Goal: Information Seeking & Learning: Learn about a topic

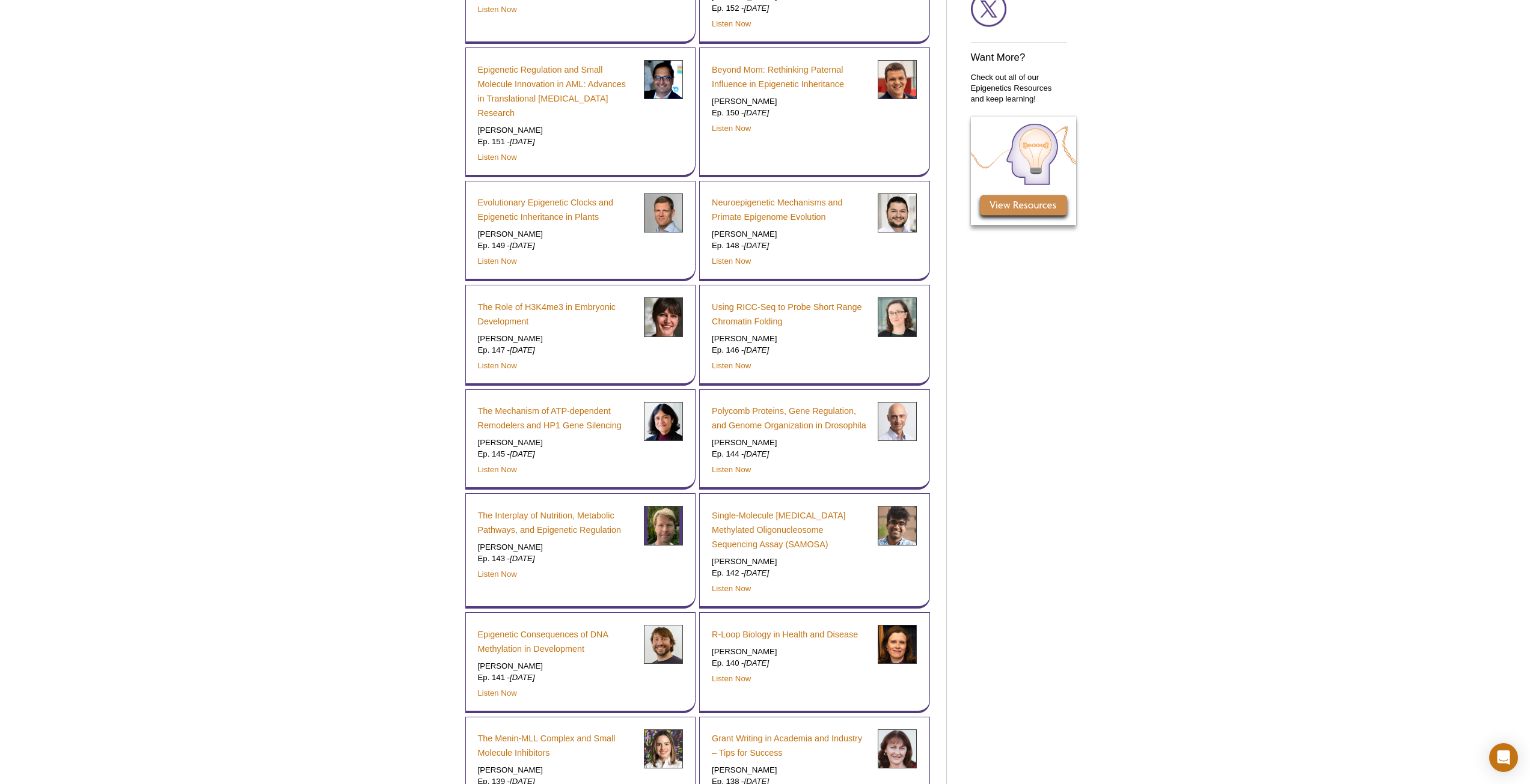
scroll to position [795, 0]
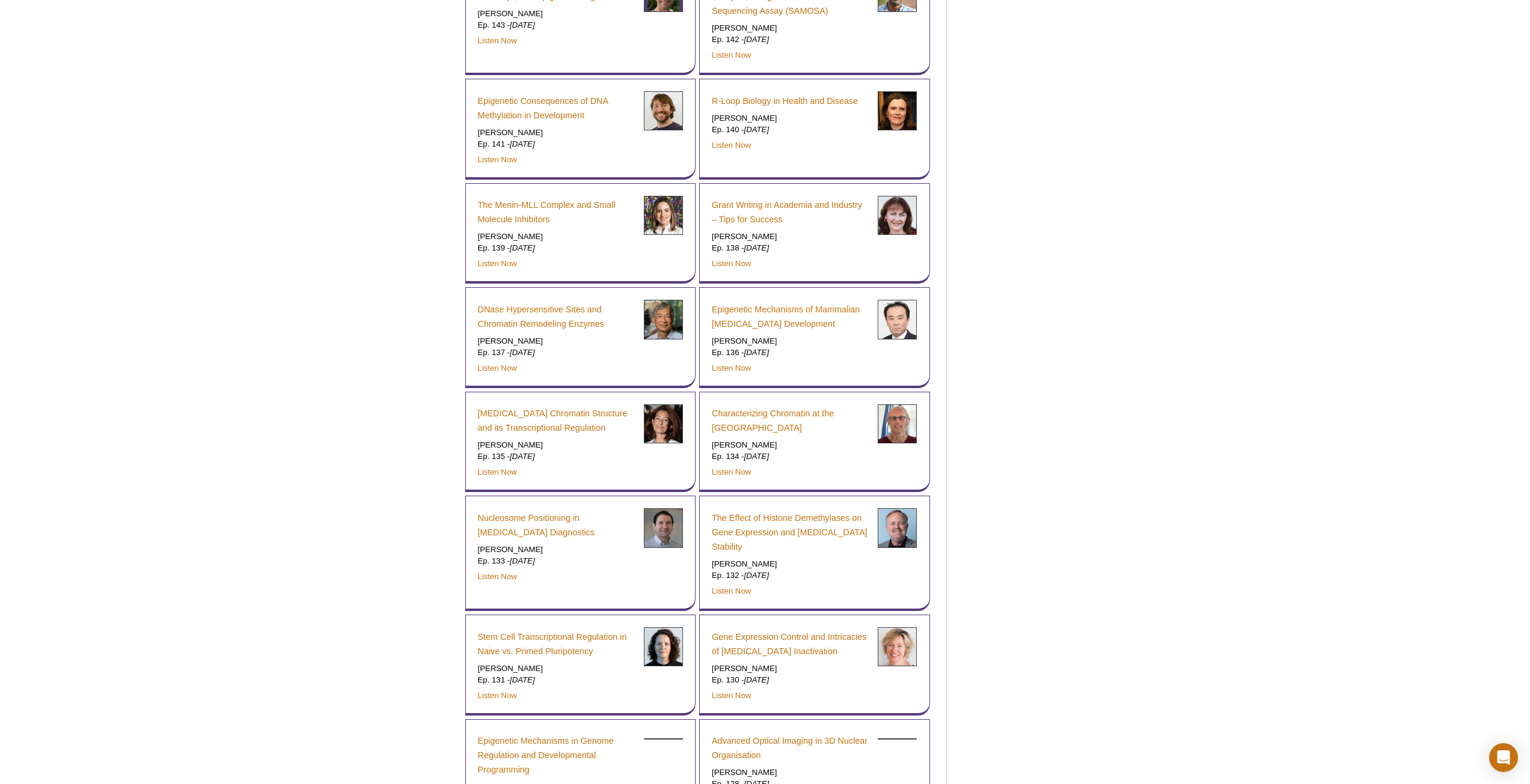
scroll to position [1295, 0]
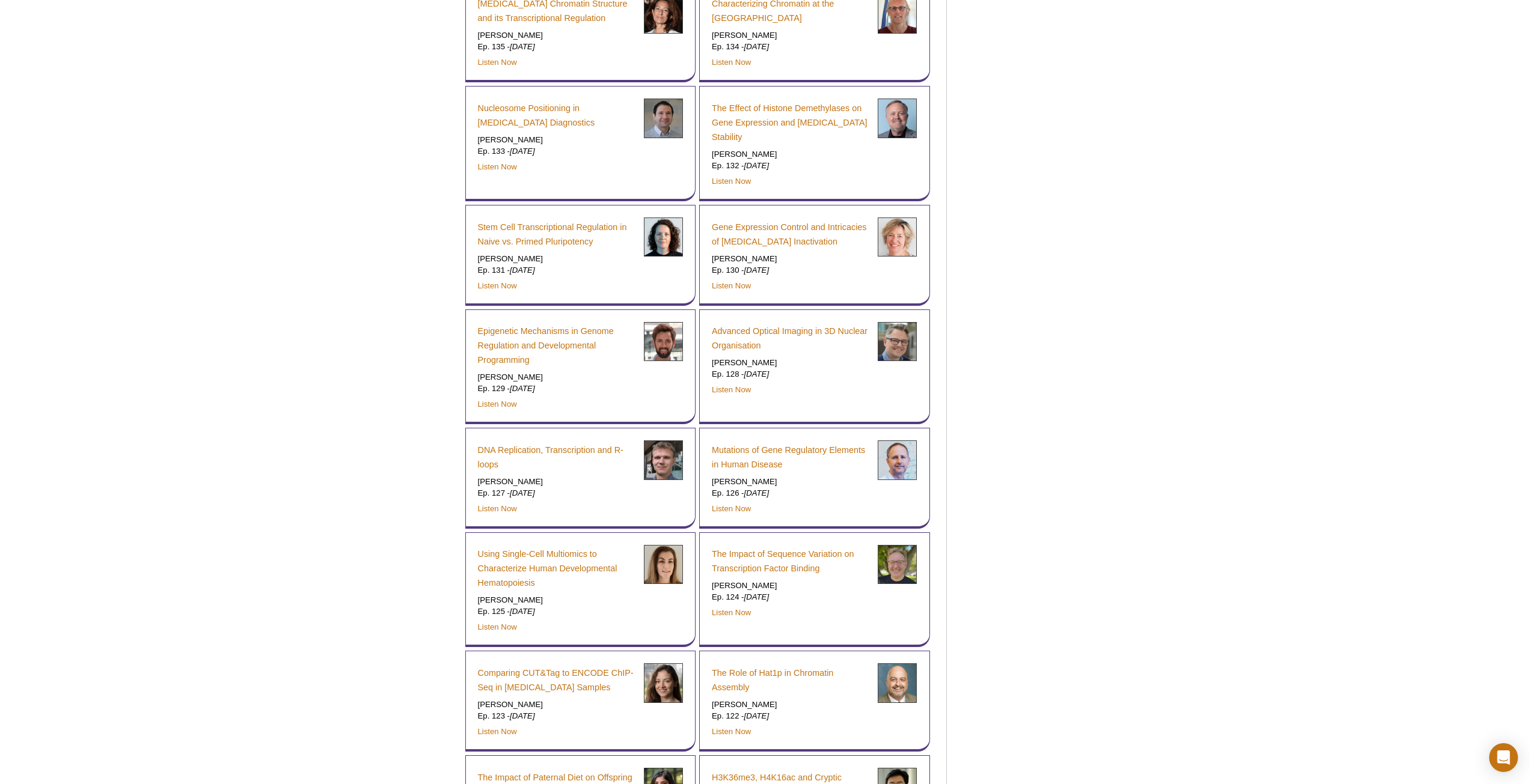
scroll to position [1696, 0]
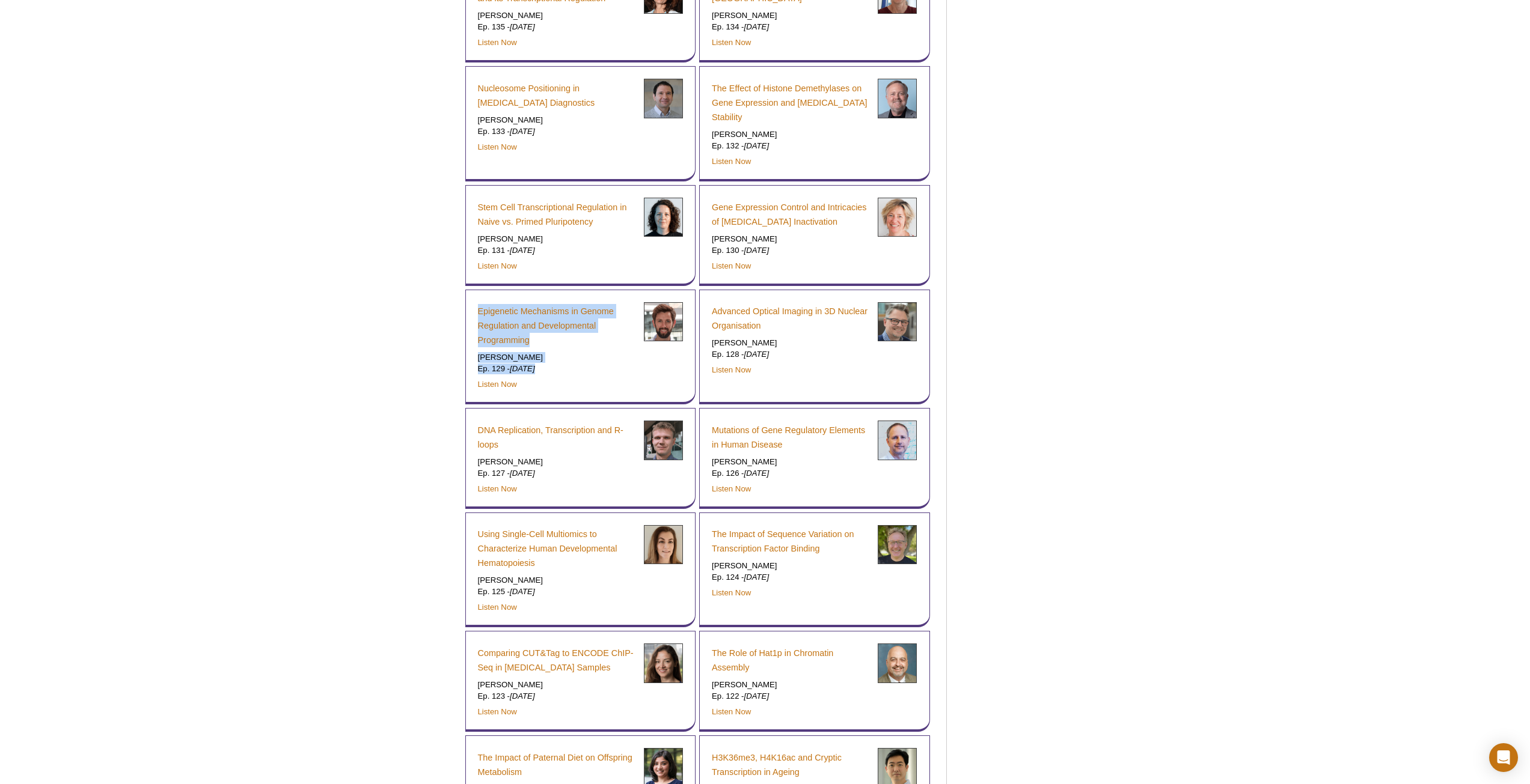
drag, startPoint x: 414, startPoint y: 286, endPoint x: 445, endPoint y: 375, distance: 94.2
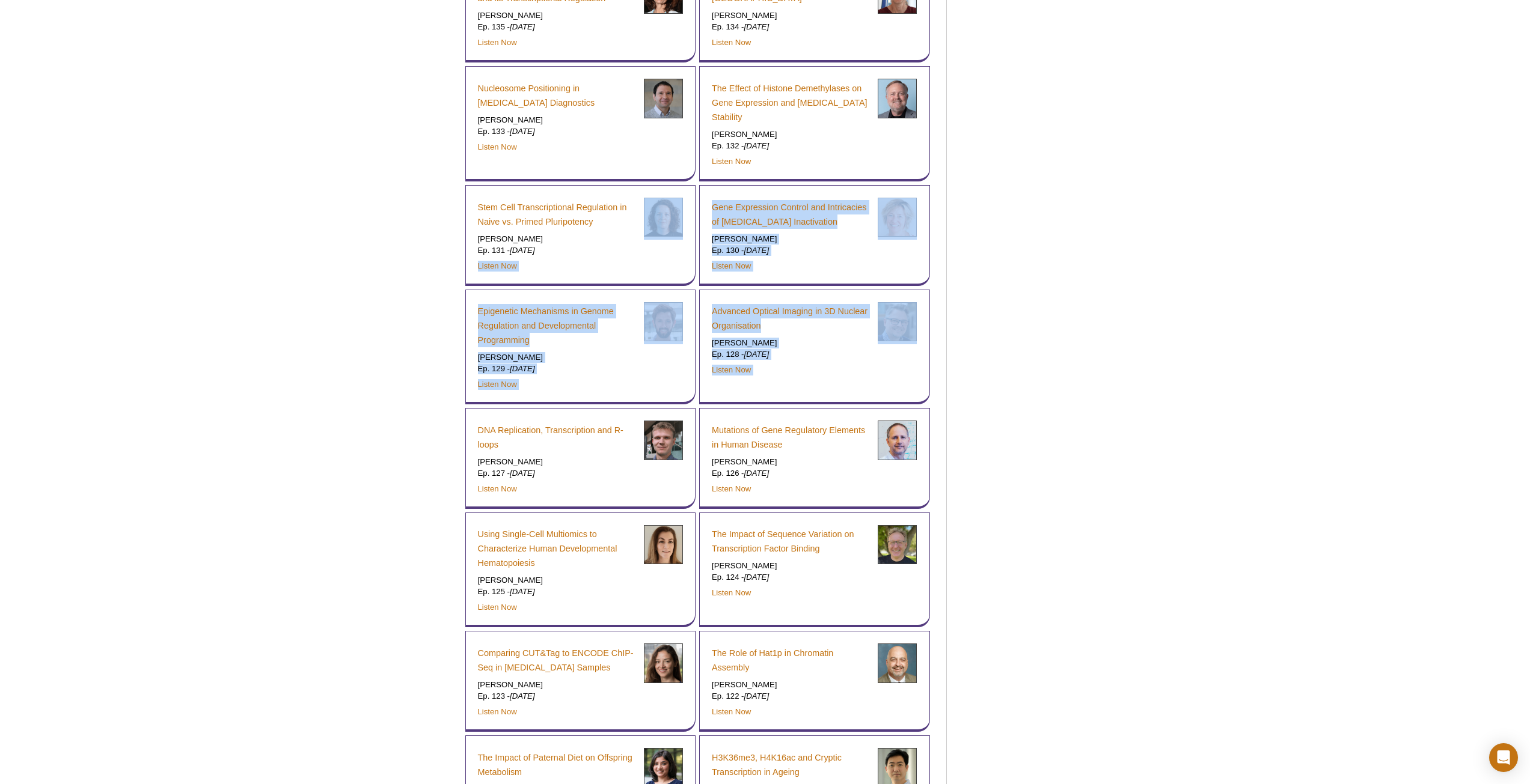
drag, startPoint x: 413, startPoint y: 269, endPoint x: 1239, endPoint y: 330, distance: 828.2
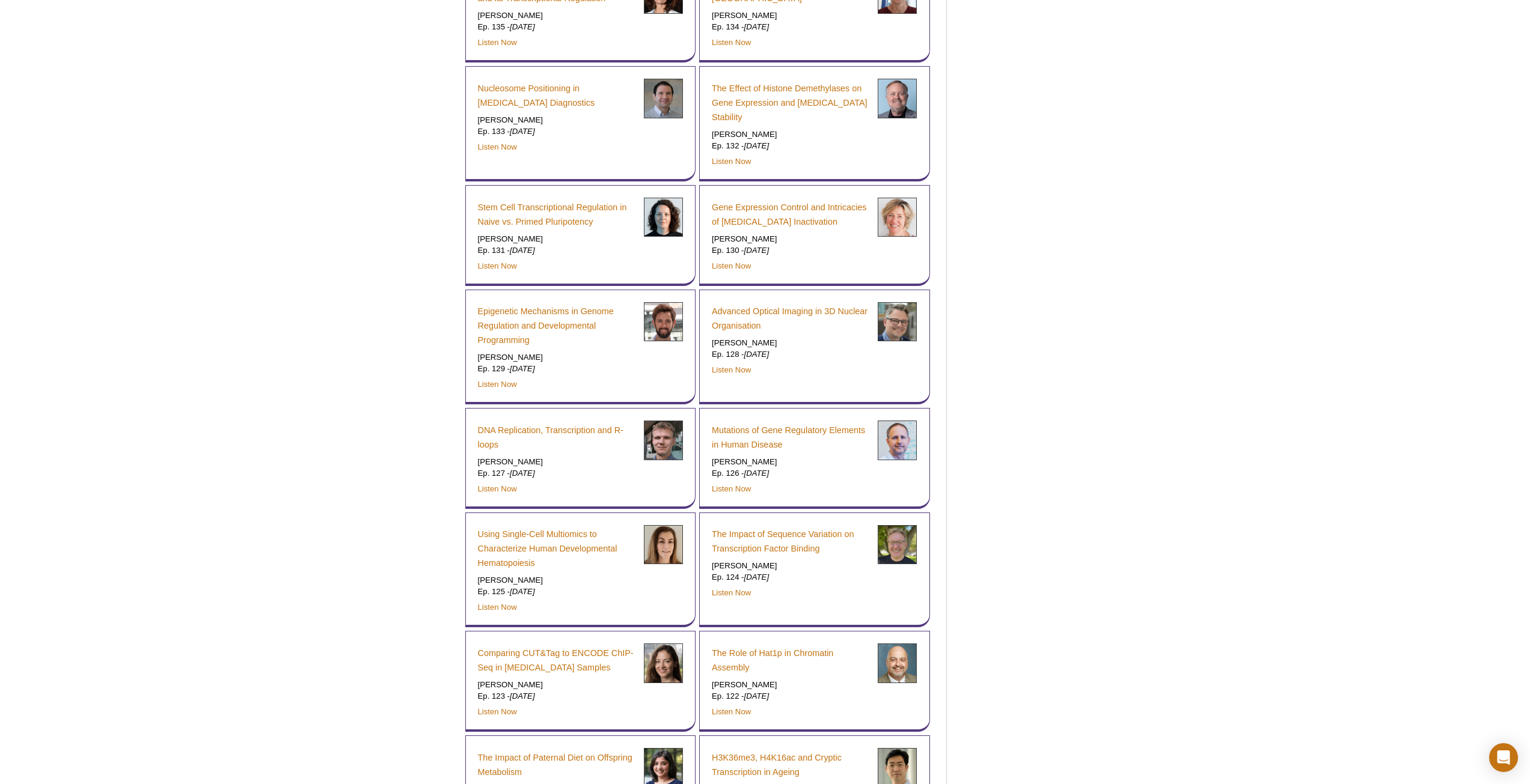
drag, startPoint x: 463, startPoint y: 64, endPoint x: 565, endPoint y: 139, distance: 126.6
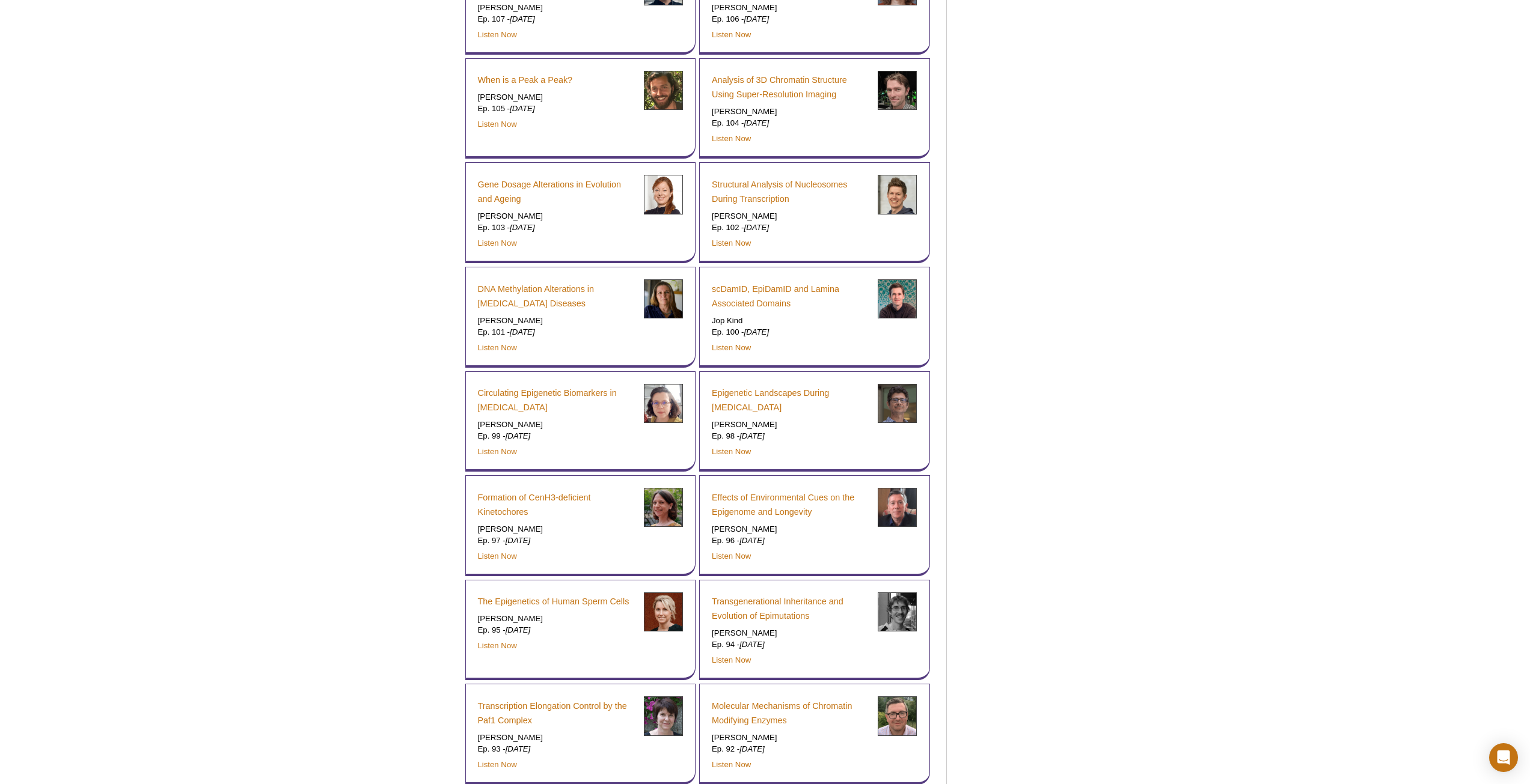
scroll to position [3298, 0]
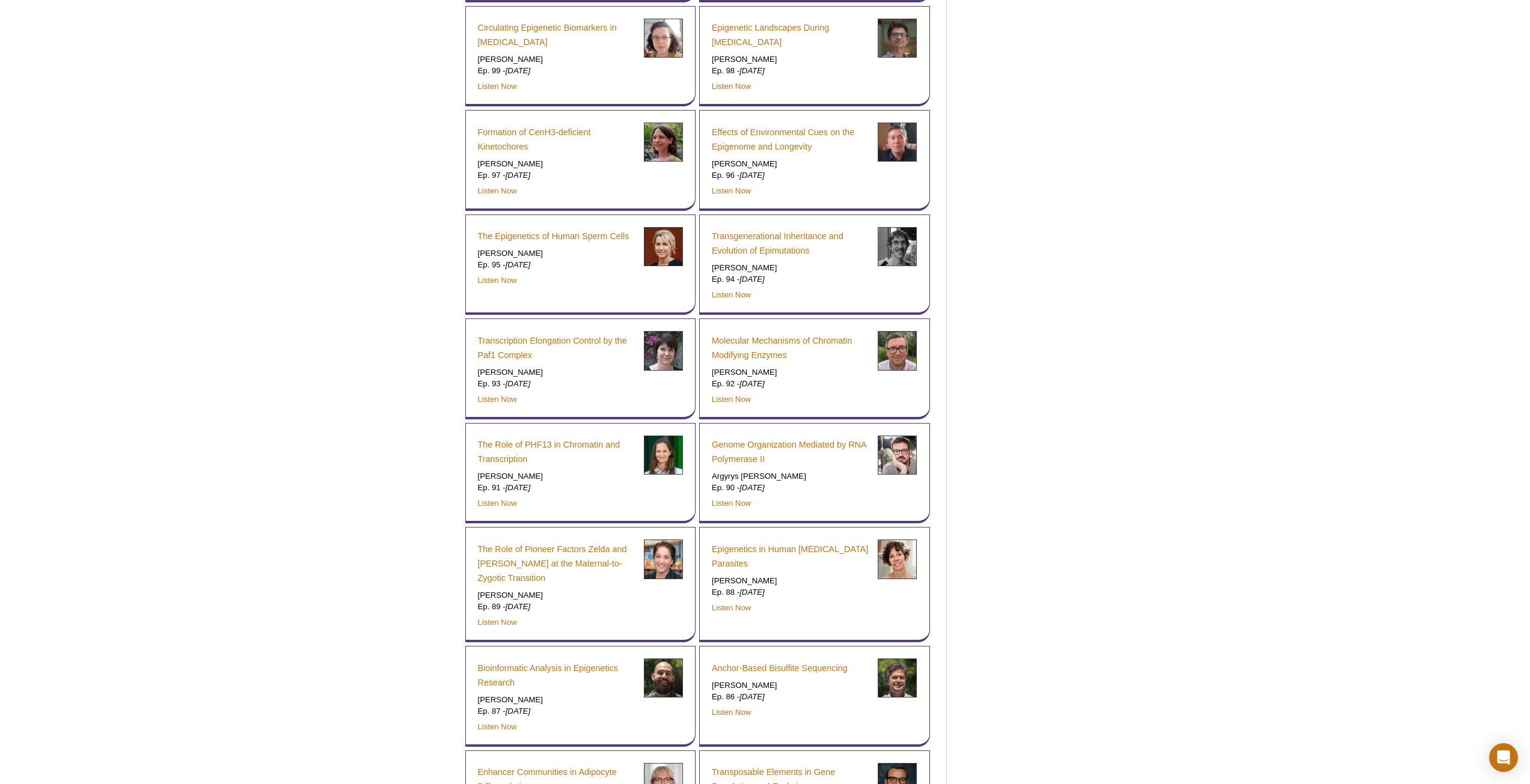
scroll to position [3798, 0]
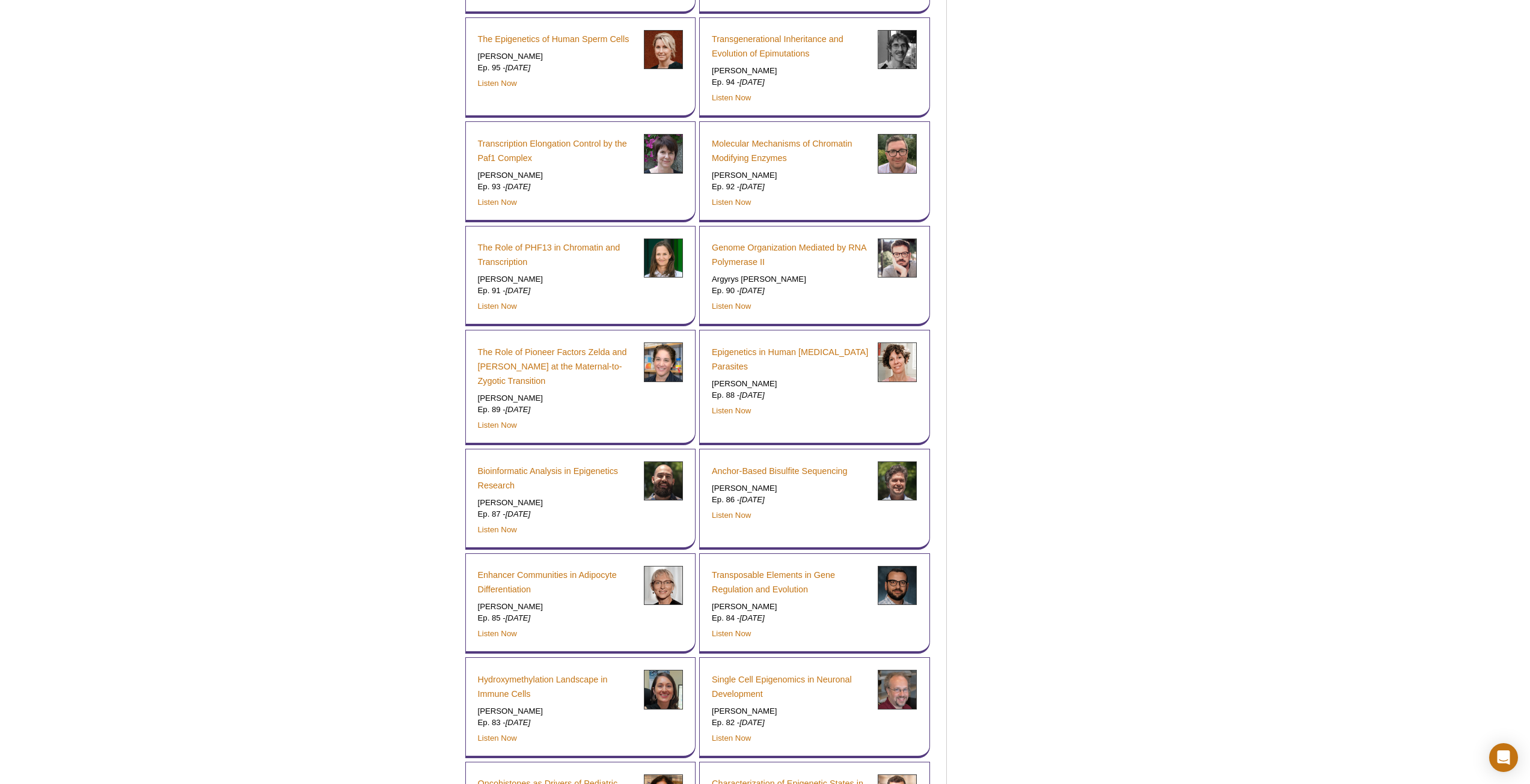
click at [1206, 382] on div "Active Motif Logo Enabling Epigenetics Research 0 Search Skip to content Active…" at bounding box center [765, 730] width 1530 height 8996
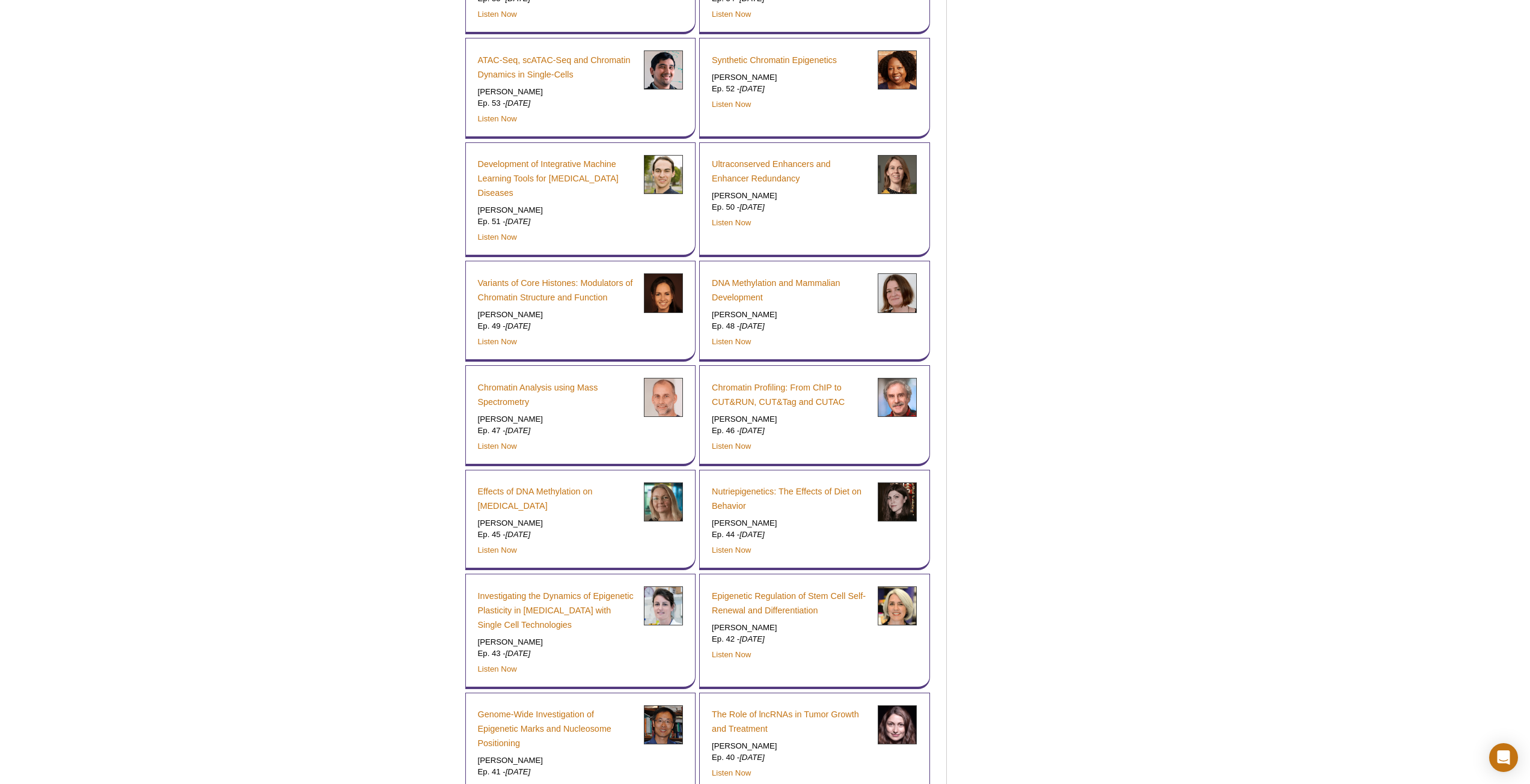
scroll to position [6626, 0]
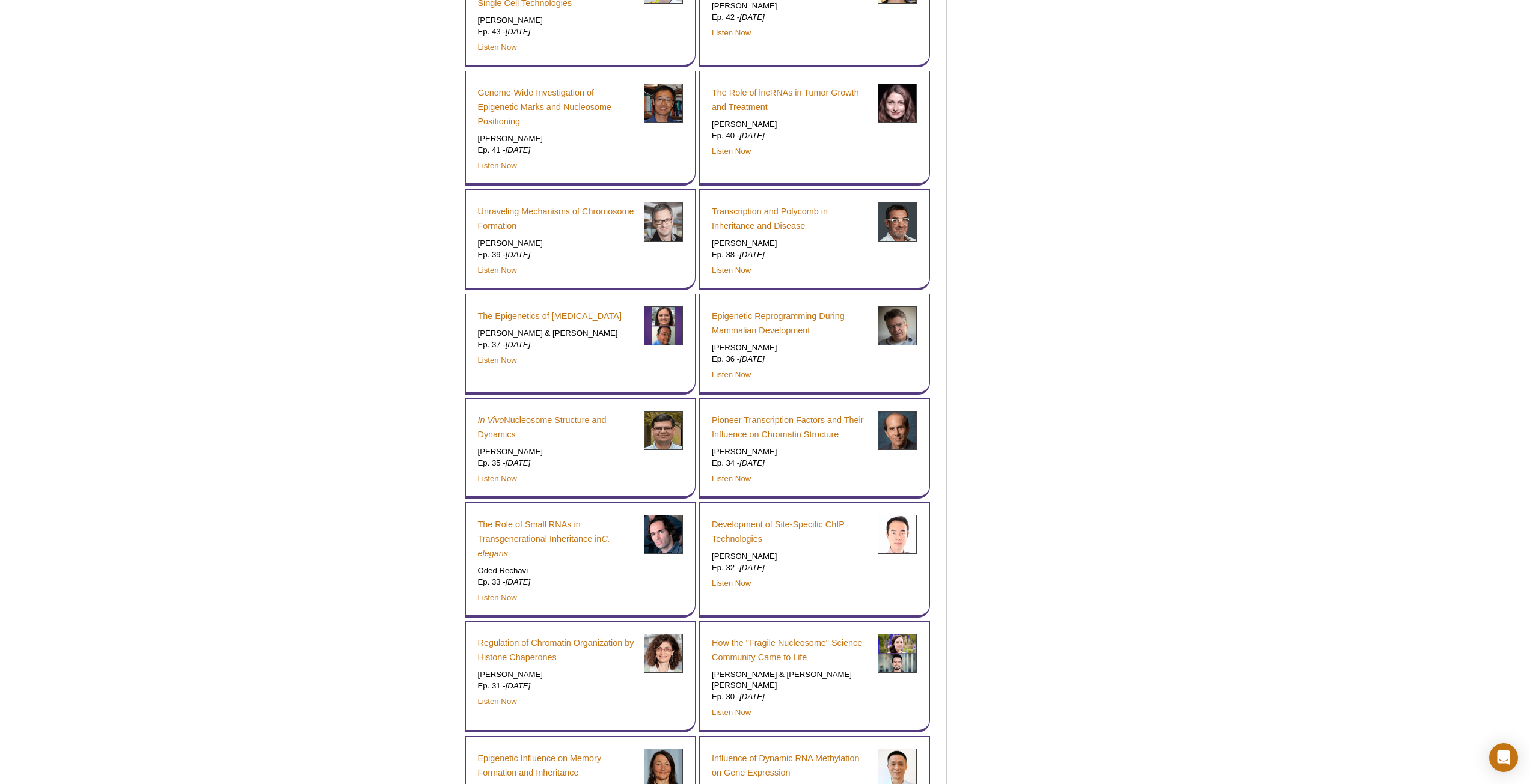
click at [776, 517] on link "Development of Site-Specific ChIP Technologies" at bounding box center [790, 531] width 157 height 29
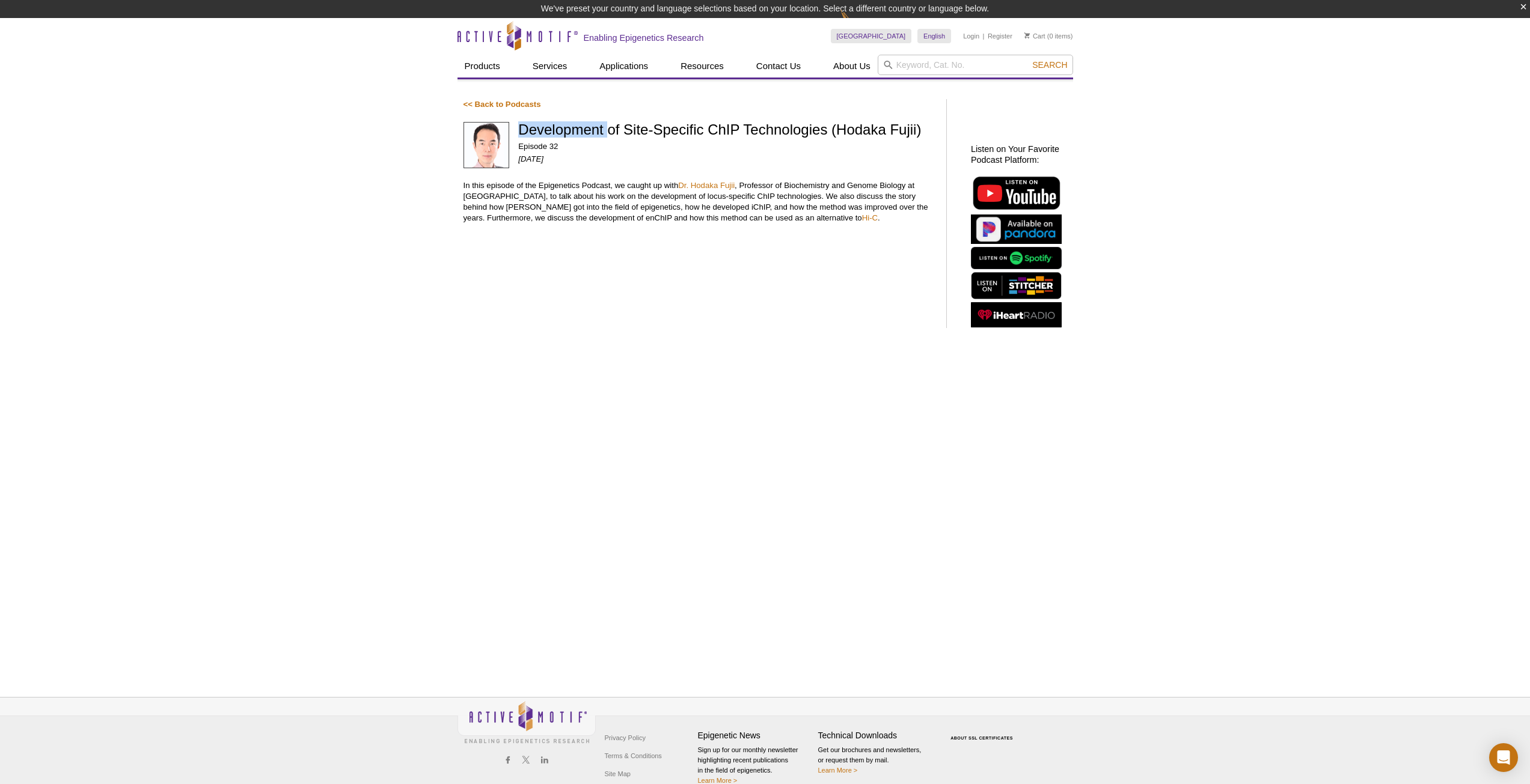
drag, startPoint x: 519, startPoint y: 127, endPoint x: 611, endPoint y: 156, distance: 96.5
click at [611, 139] on h1 "Development of Site-Specific ChIP Technologies (Hodaka Fujii)" at bounding box center [726, 130] width 416 height 17
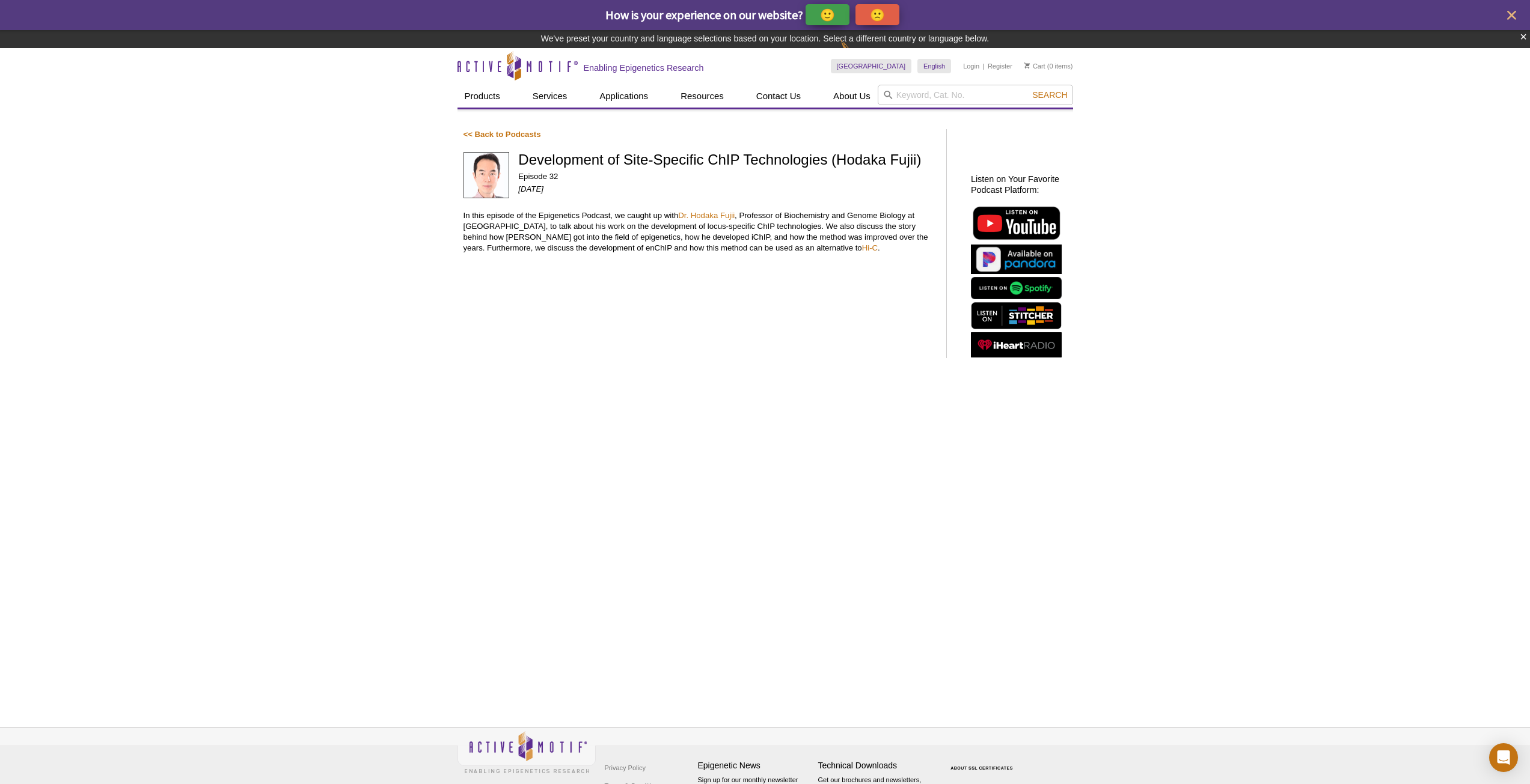
click at [263, 184] on div "Active Motif Logo Enabling Epigenetics Research 0 Search Skip to content Active…" at bounding box center [765, 440] width 1530 height 784
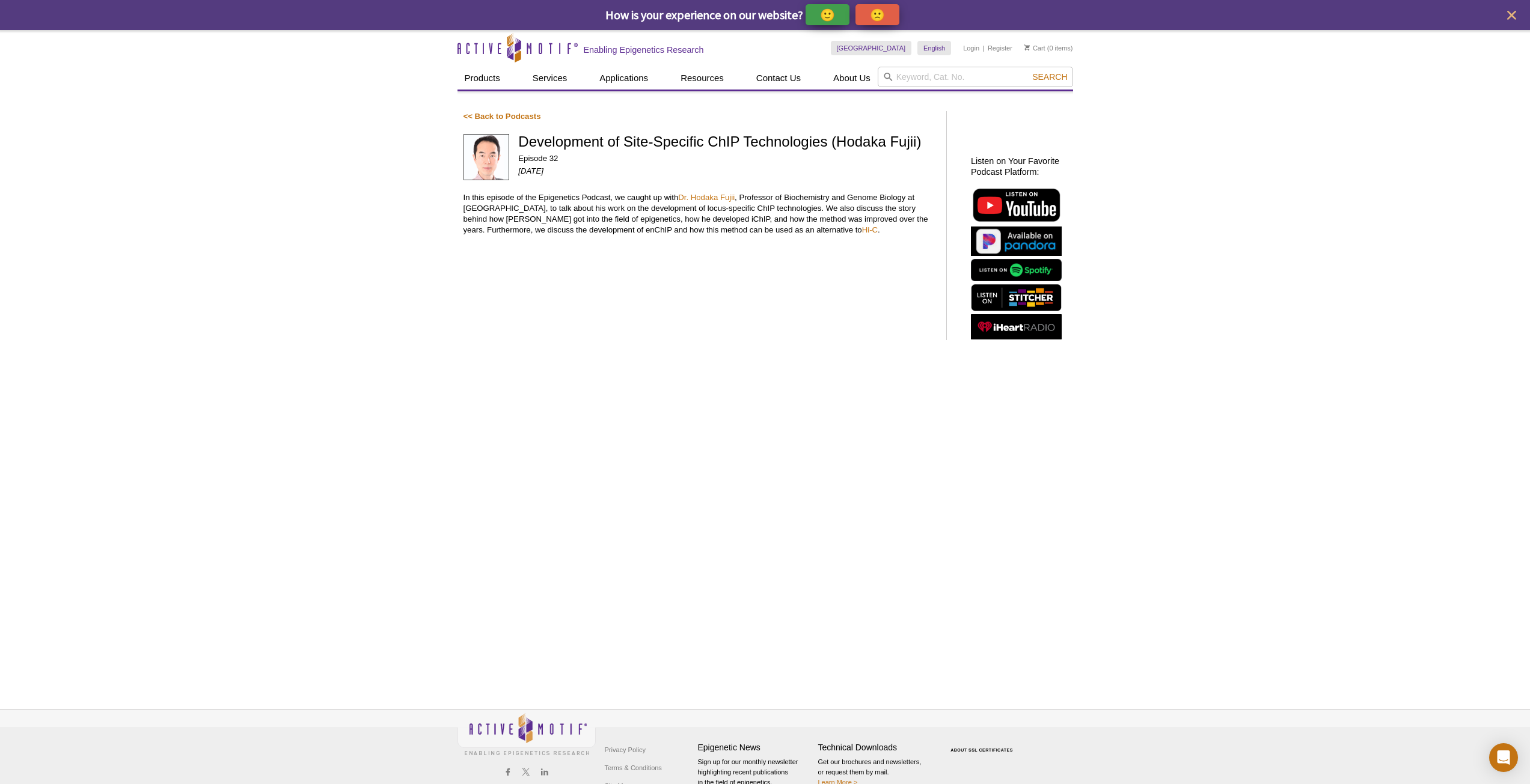
click at [1281, 503] on div "Active Motif Logo Enabling Epigenetics Research 0 Search Skip to content Active…" at bounding box center [765, 422] width 1530 height 784
click at [759, 479] on div "<< Back to Podcasts Development of Site-Specific ChIP Technologies (Hodaka Fuji…" at bounding box center [765, 386] width 615 height 591
